Goal: Task Accomplishment & Management: Use online tool/utility

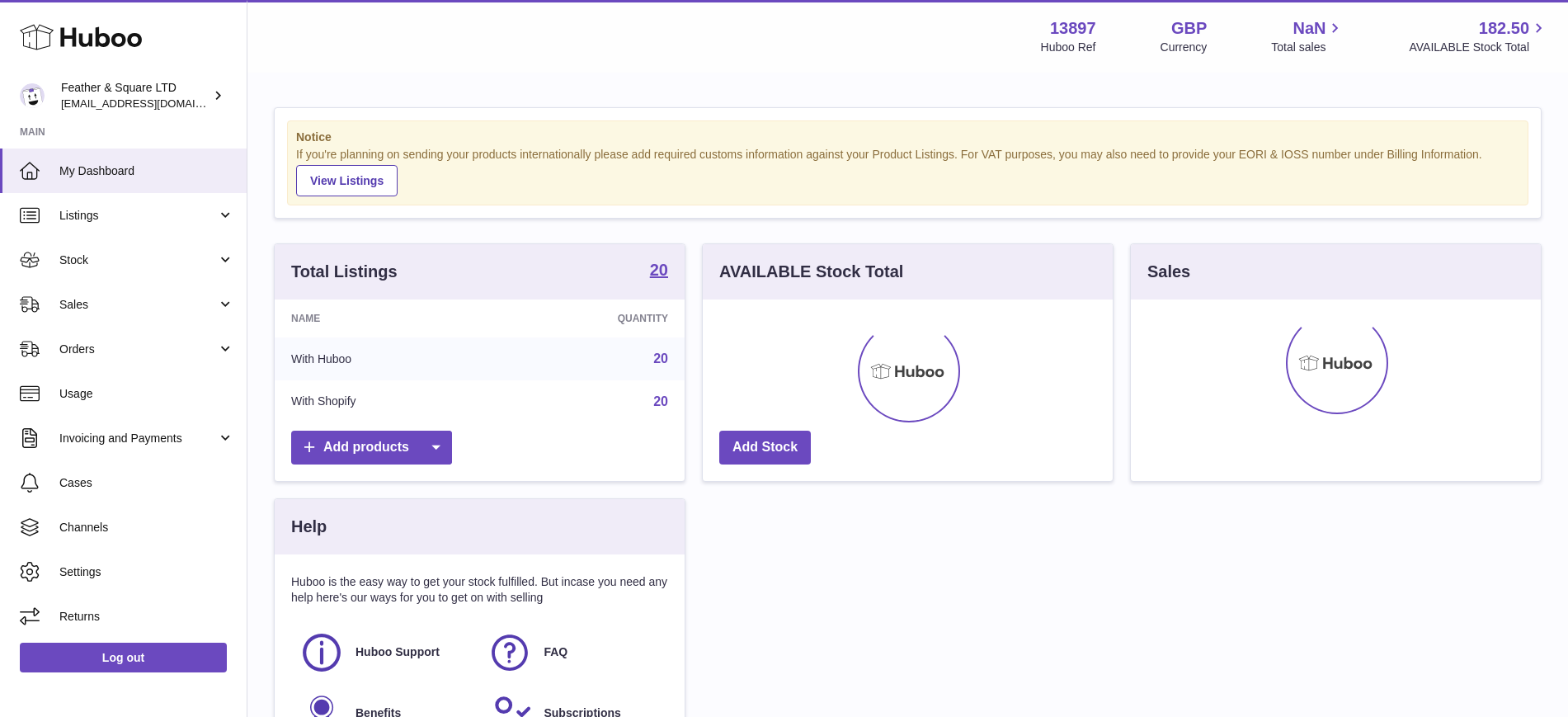
click at [117, 306] on span "Sales" at bounding box center [138, 305] width 157 height 15
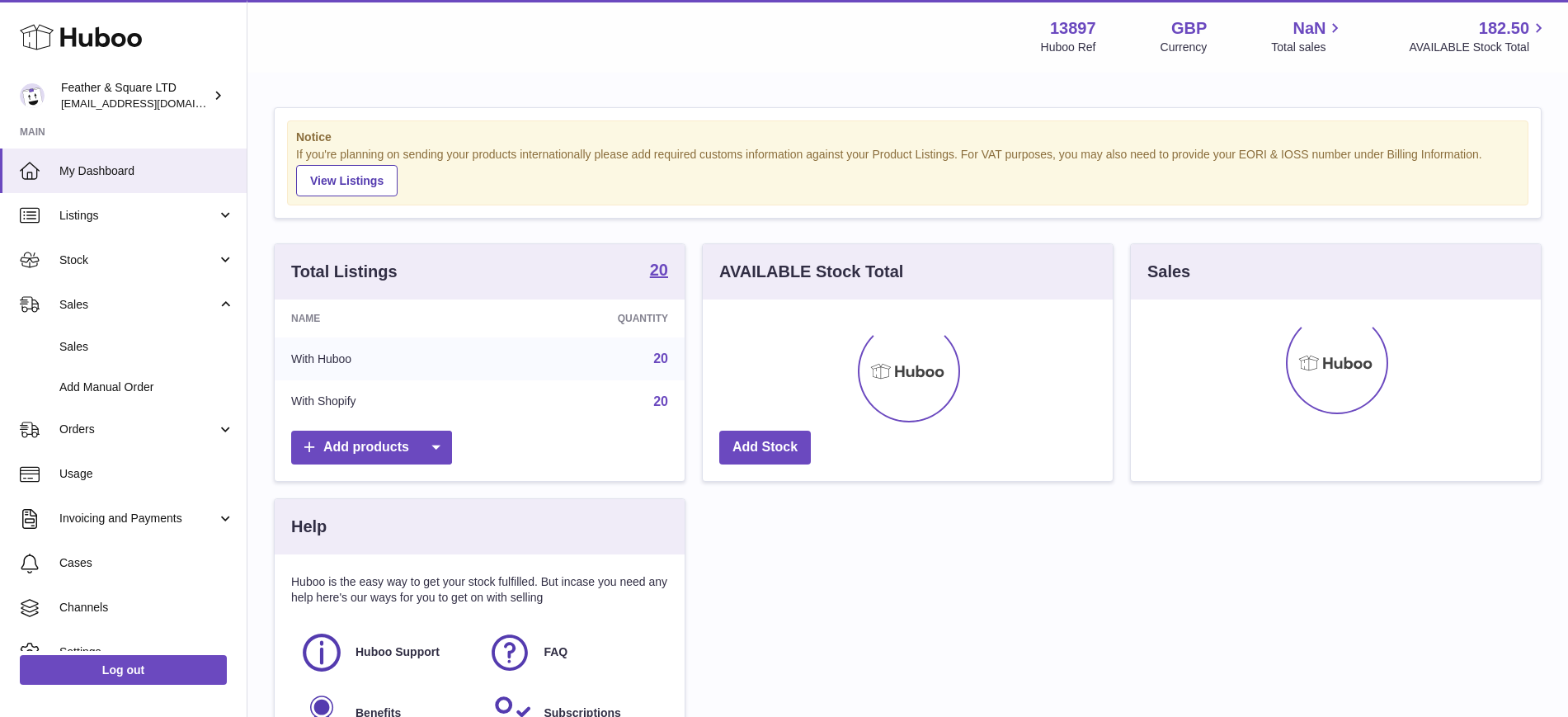
click at [124, 336] on link "Sales" at bounding box center [123, 346] width 247 height 41
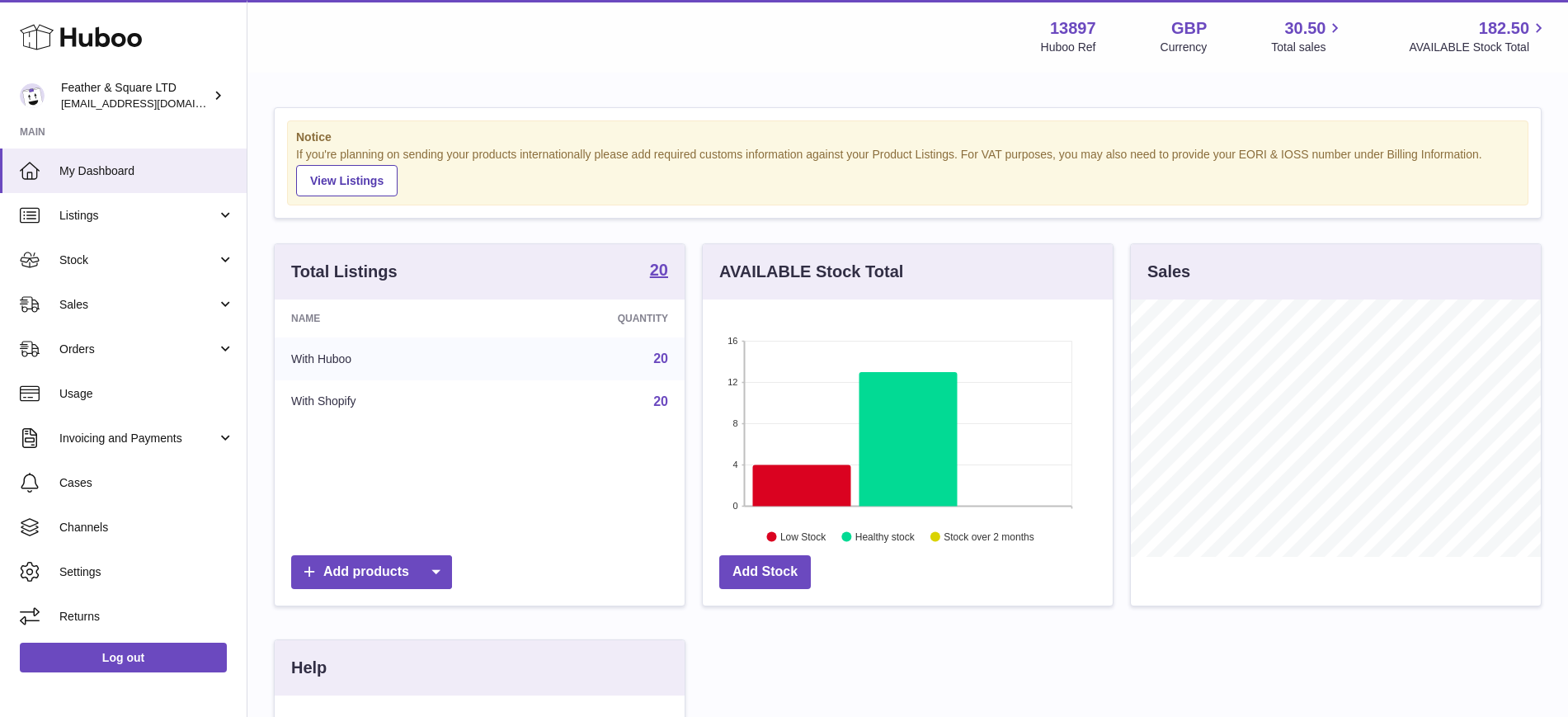
scroll to position [258, 410]
click at [108, 307] on span "Sales" at bounding box center [138, 305] width 157 height 15
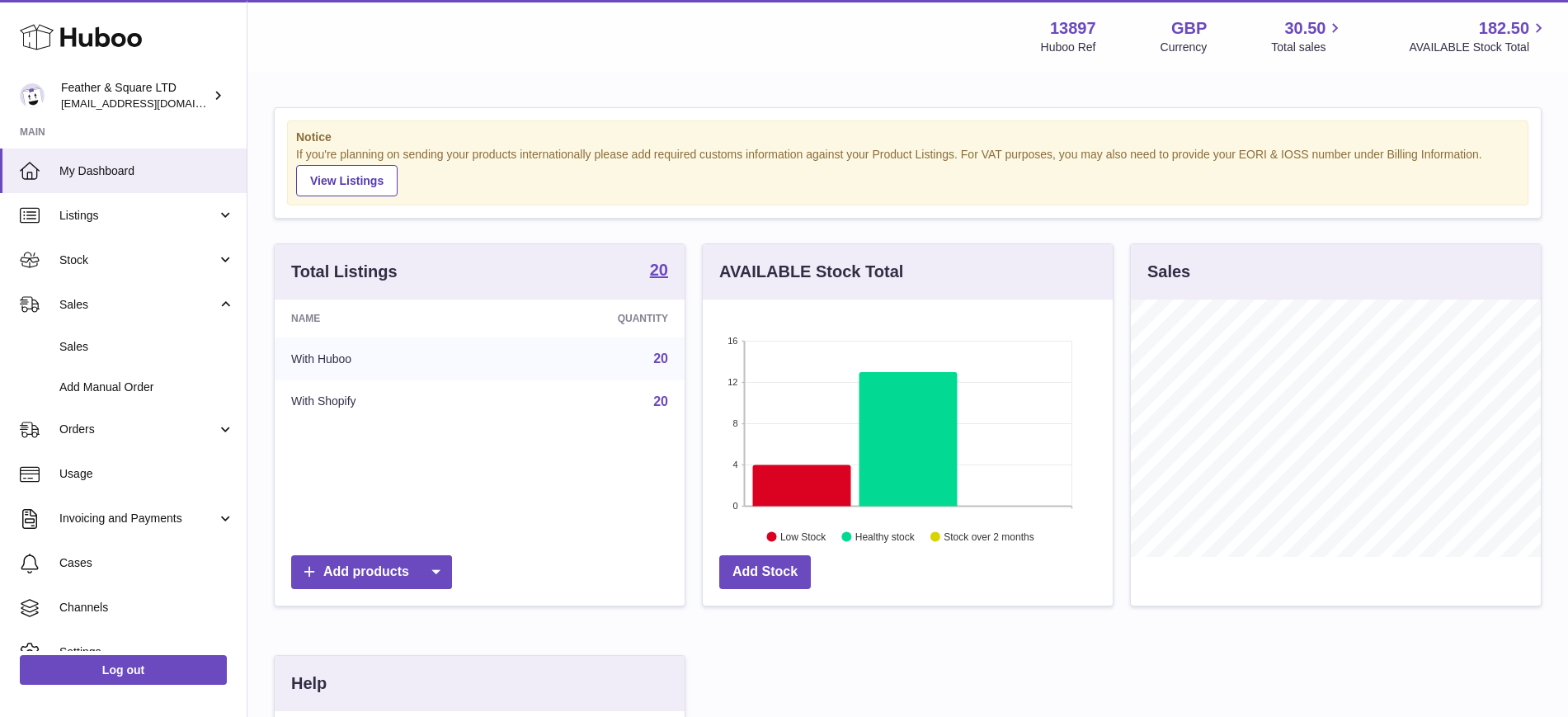
click at [118, 328] on link "Sales" at bounding box center [123, 346] width 247 height 41
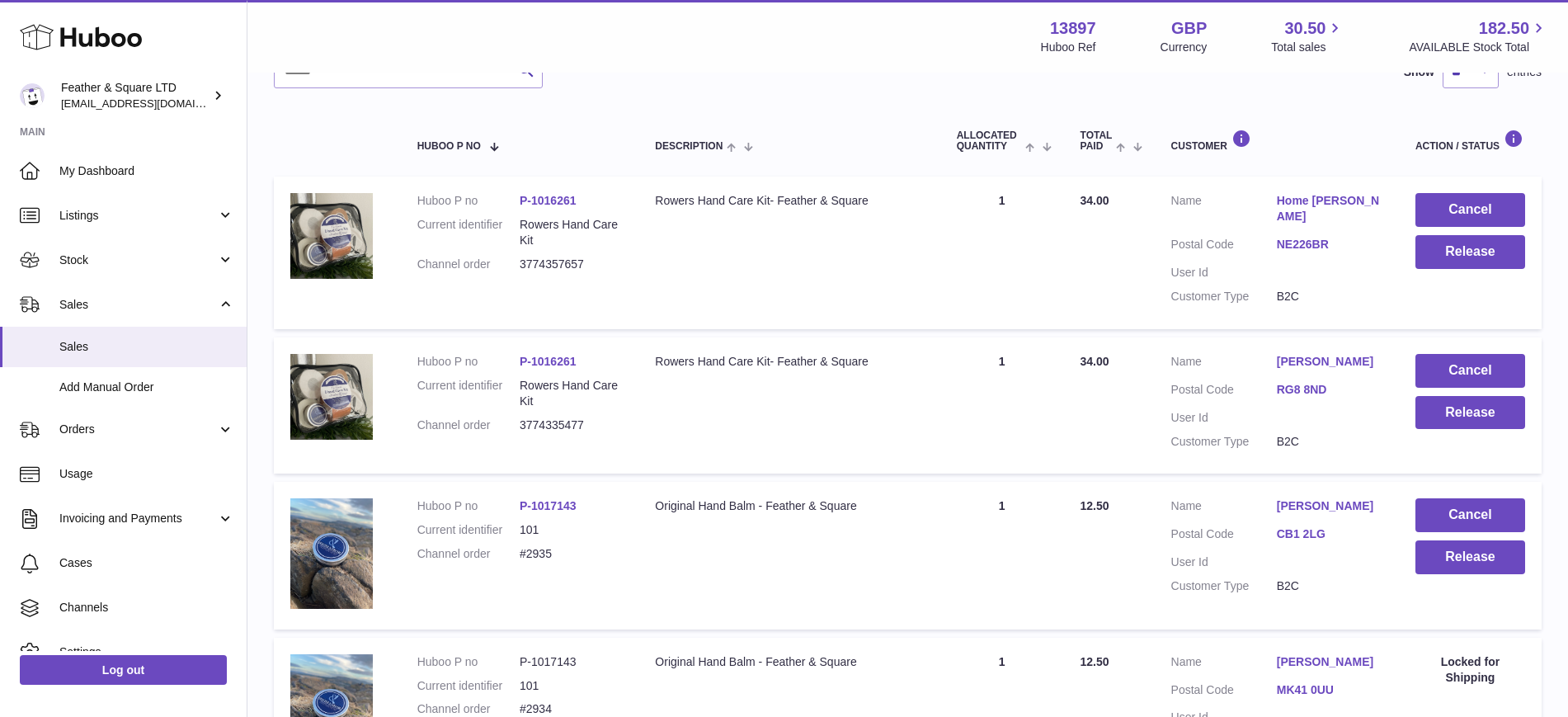
scroll to position [233, 0]
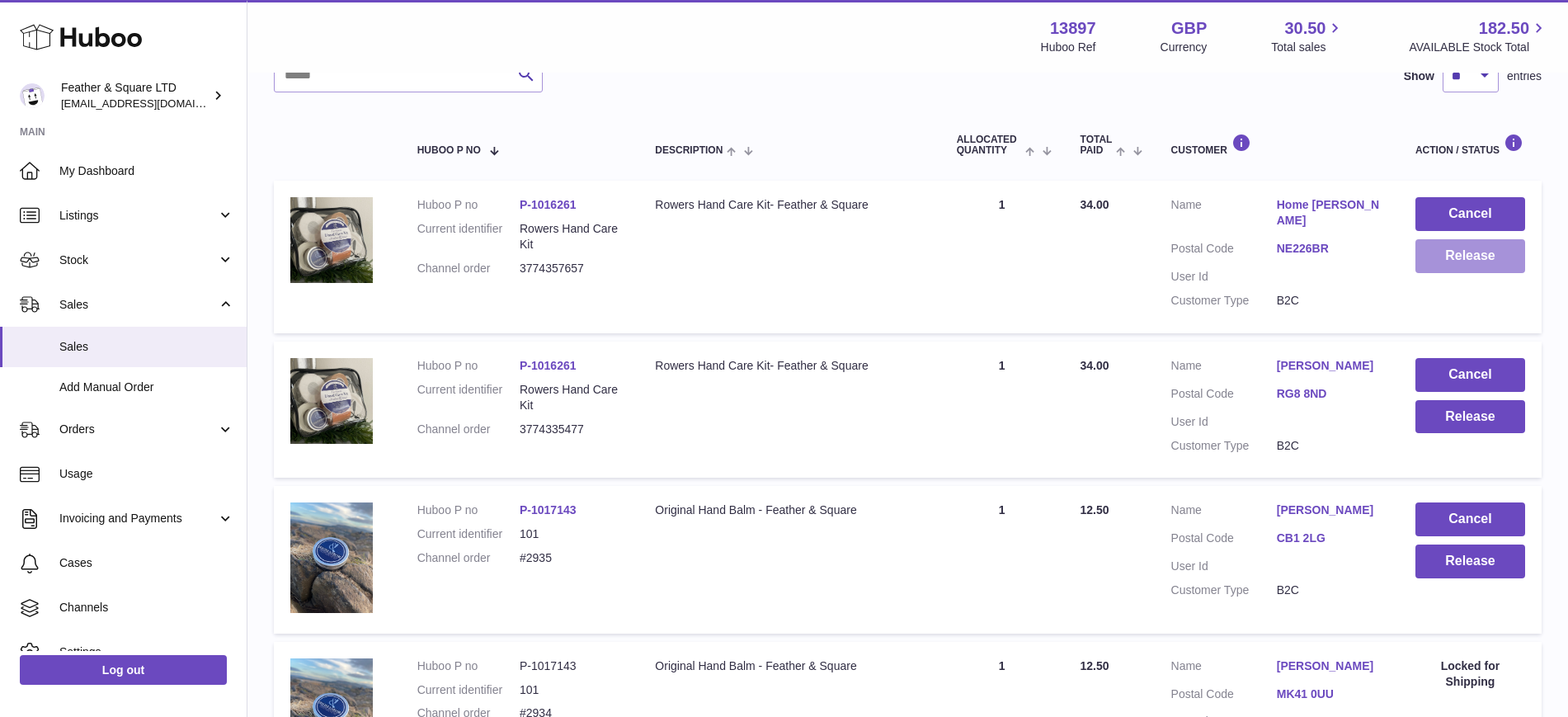
click at [1435, 257] on button "Release" at bounding box center [1469, 256] width 109 height 33
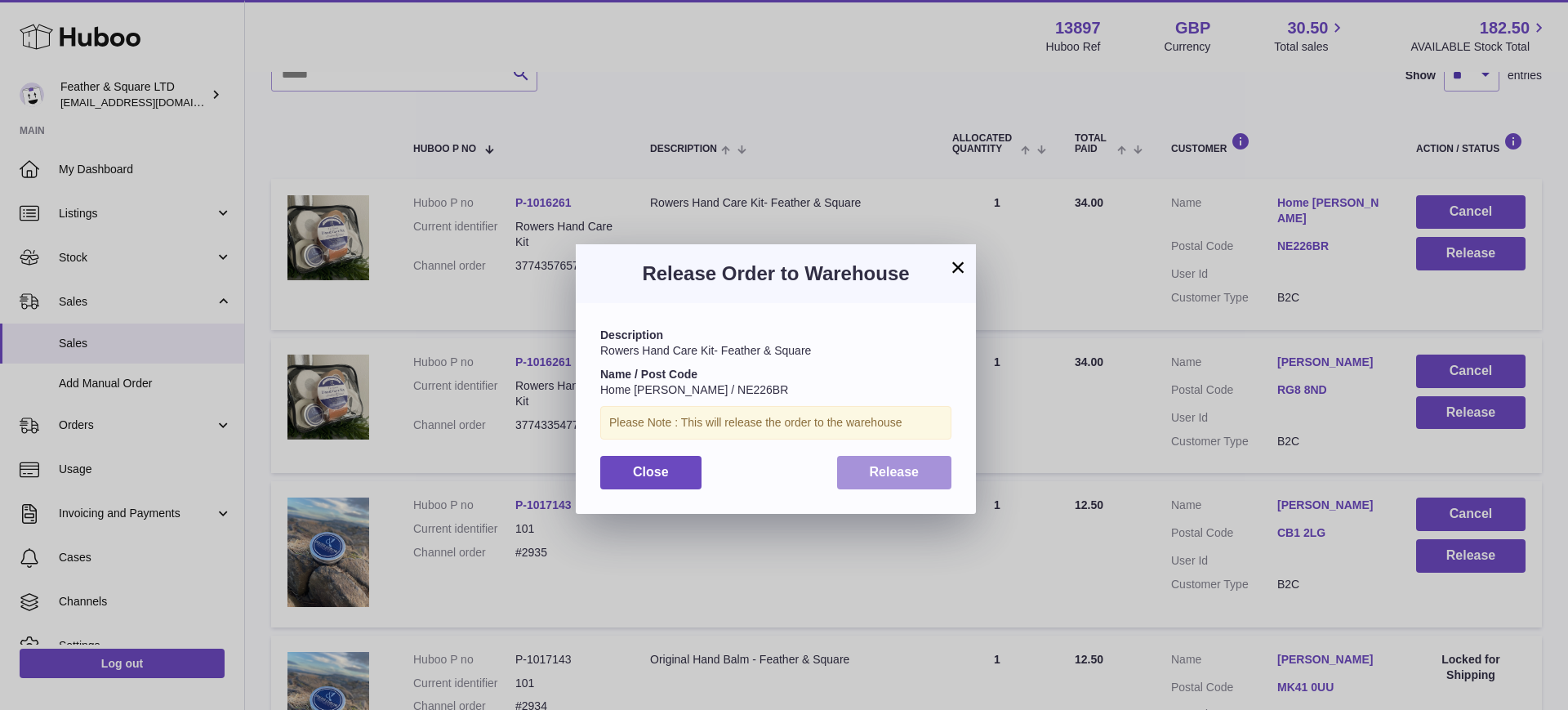
click at [892, 472] on span "Release" at bounding box center [895, 472] width 50 height 14
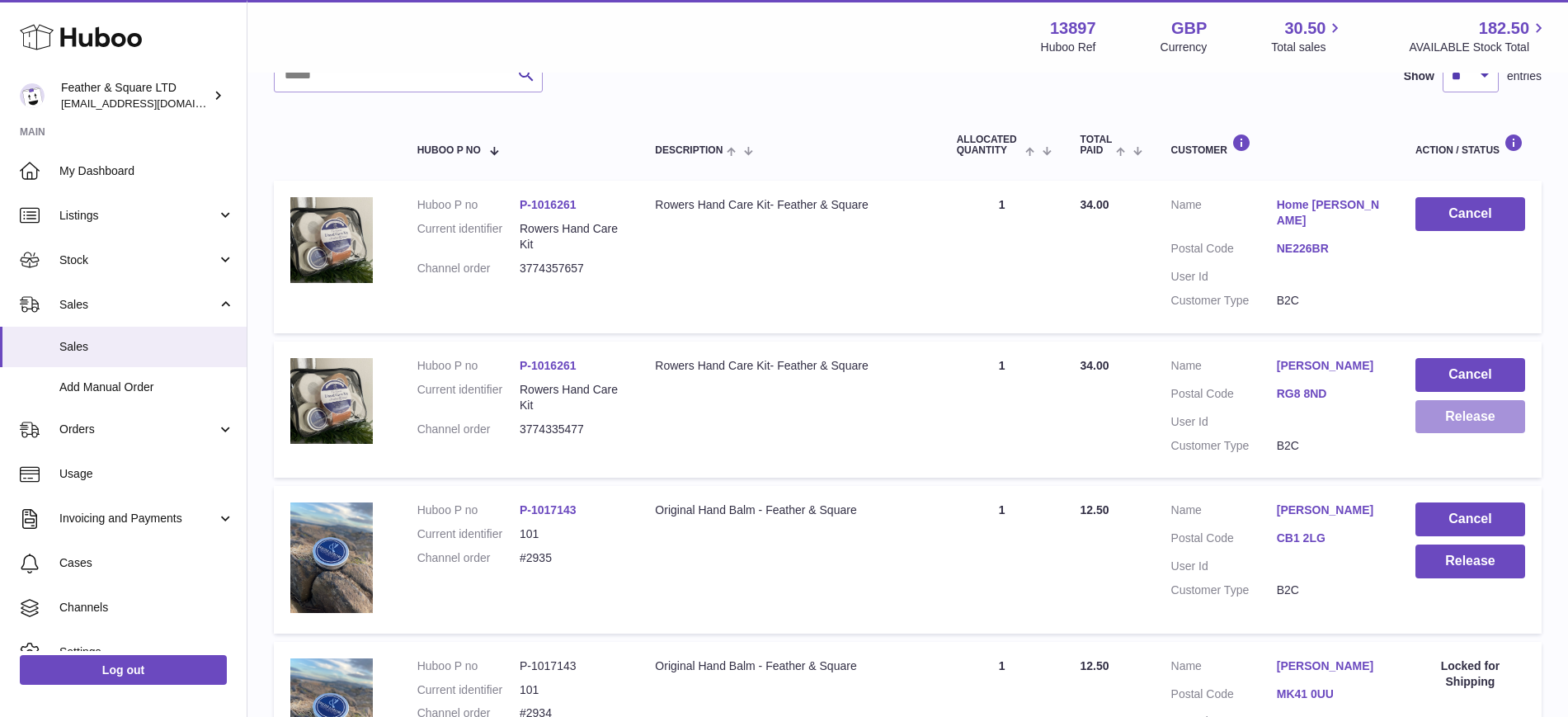
click at [1472, 401] on button "Release" at bounding box center [1469, 417] width 109 height 33
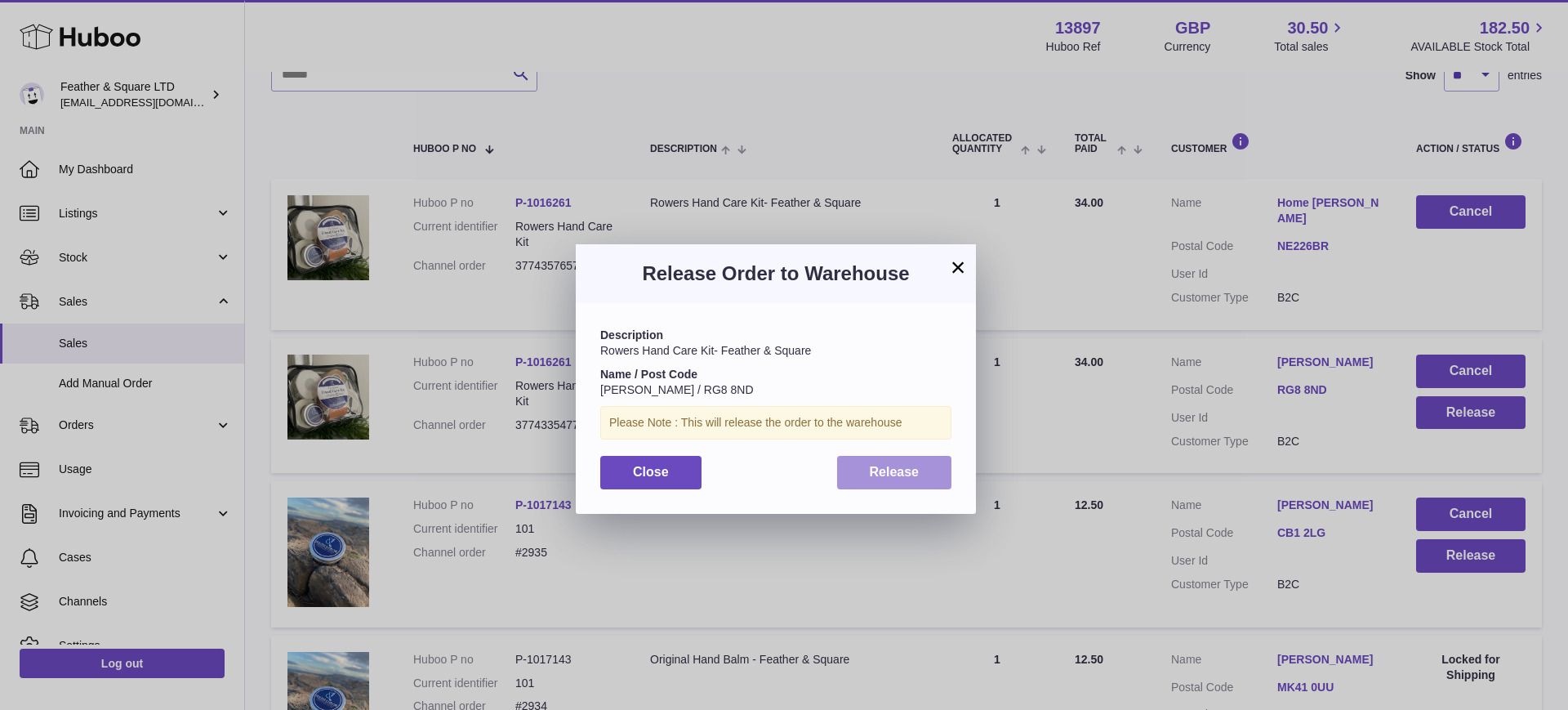
click at [914, 475] on span "Release" at bounding box center [895, 472] width 50 height 14
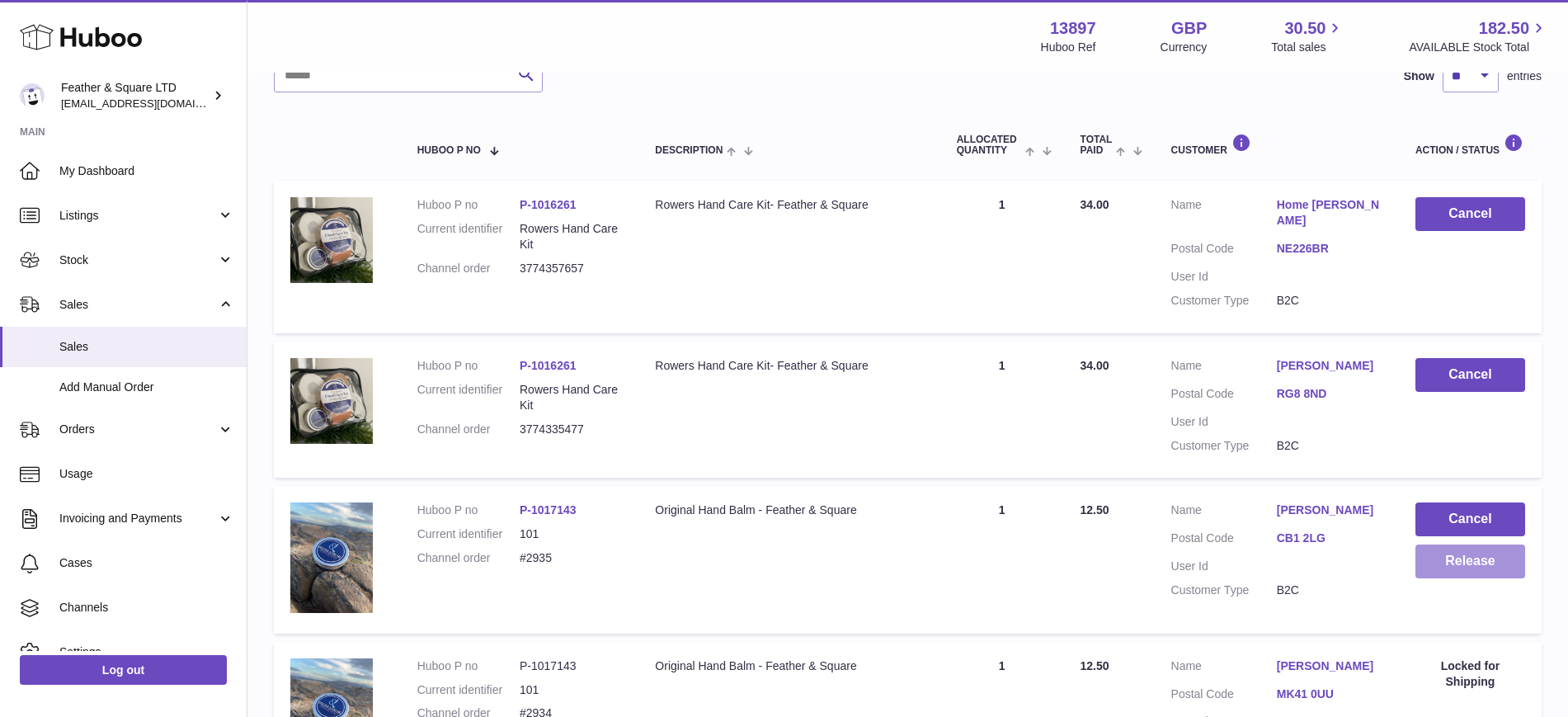
click at [1479, 545] on button "Release" at bounding box center [1469, 561] width 109 height 33
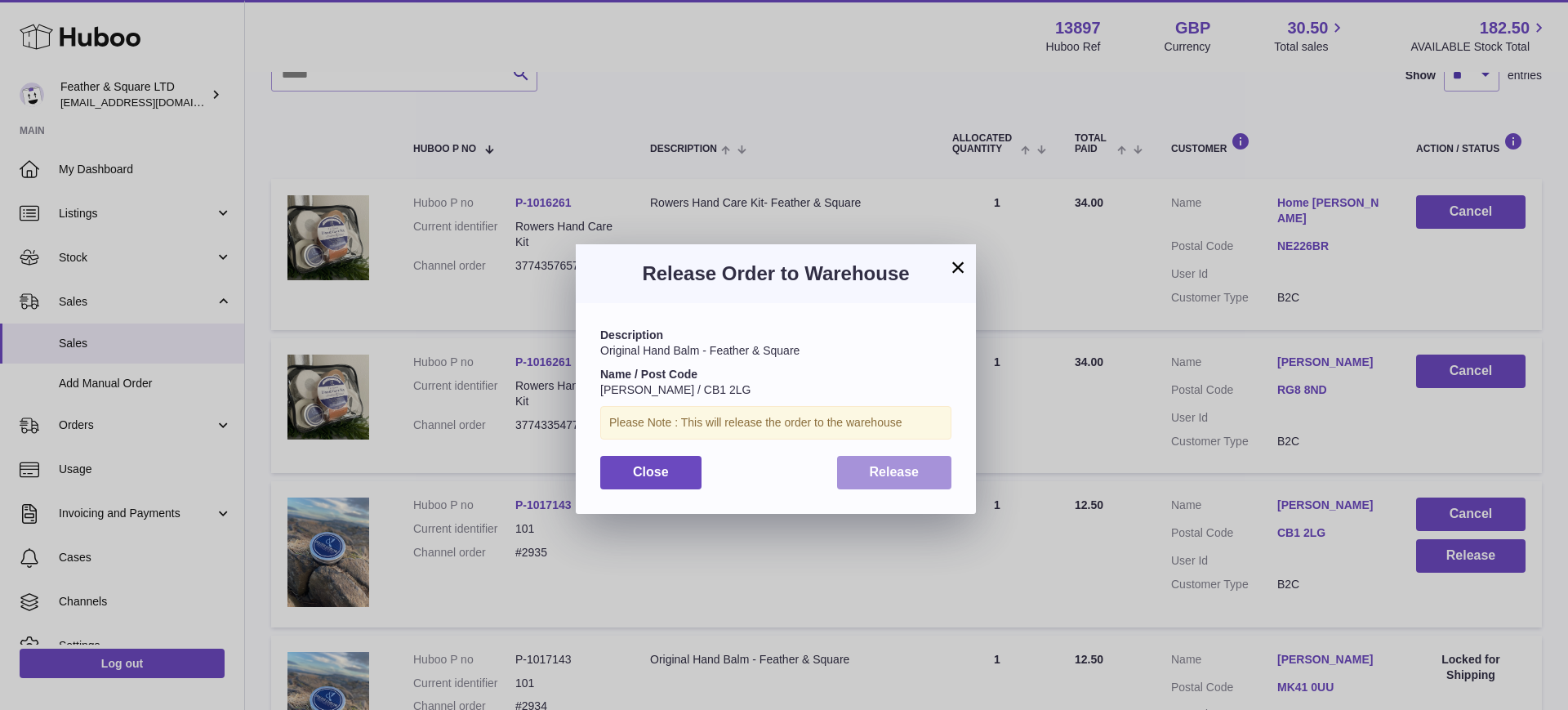
click at [922, 481] on button "Release" at bounding box center [894, 472] width 115 height 33
